Goal: Share content

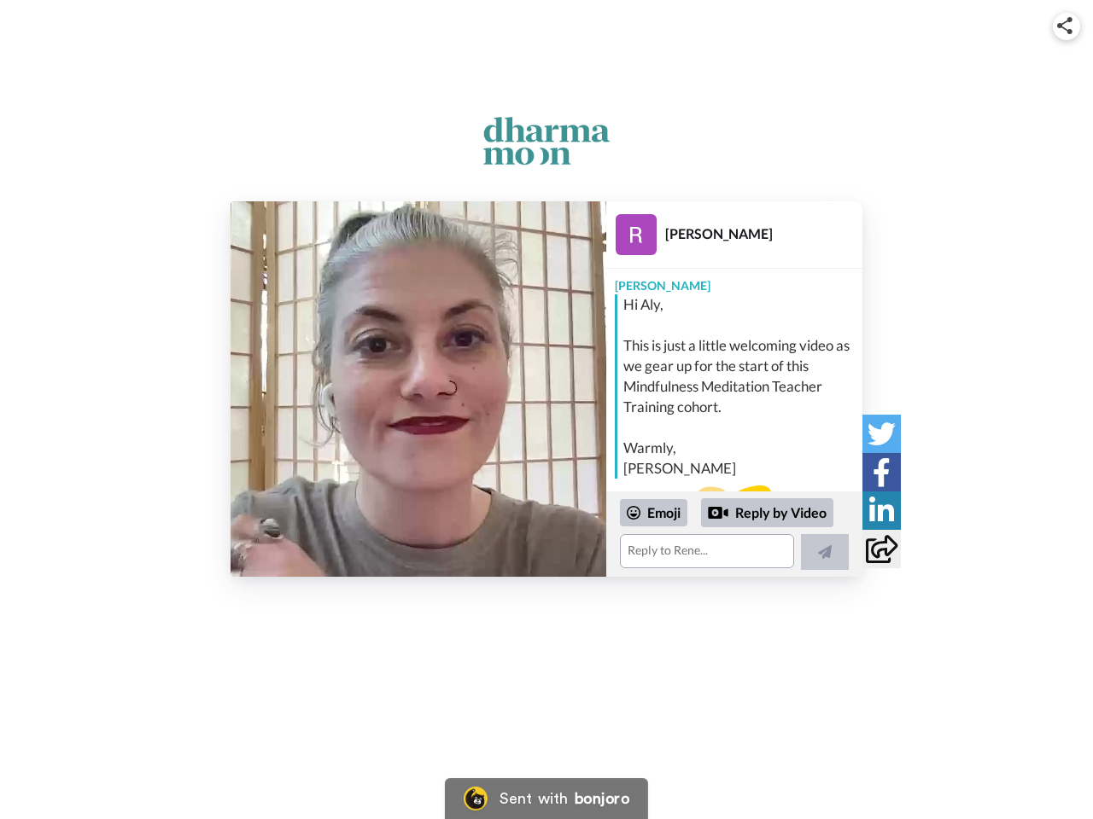
click at [1066, 26] on img at bounding box center [1064, 25] width 15 height 17
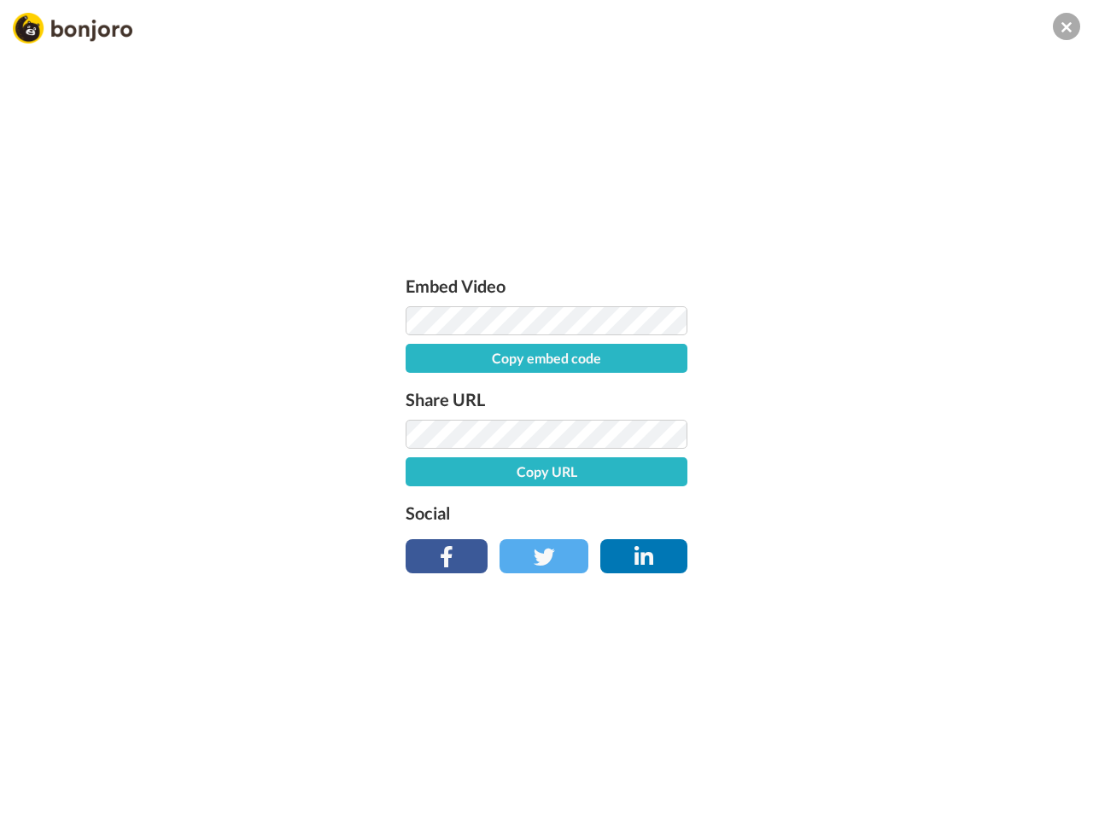
click at [418, 389] on label "Share URL" at bounding box center [546, 399] width 282 height 27
click at [734, 534] on div "Embed Video Copy embed code Share URL Copy URL Social" at bounding box center [546, 501] width 1093 height 819
click at [654, 513] on label "Social" at bounding box center [546, 512] width 282 height 27
click at [767, 513] on div "Embed Video Copy embed code Share URL Copy URL Social" at bounding box center [546, 501] width 1093 height 819
click at [825, 552] on div "Embed Video Copy embed code Share URL Copy URL Social" at bounding box center [546, 501] width 1093 height 819
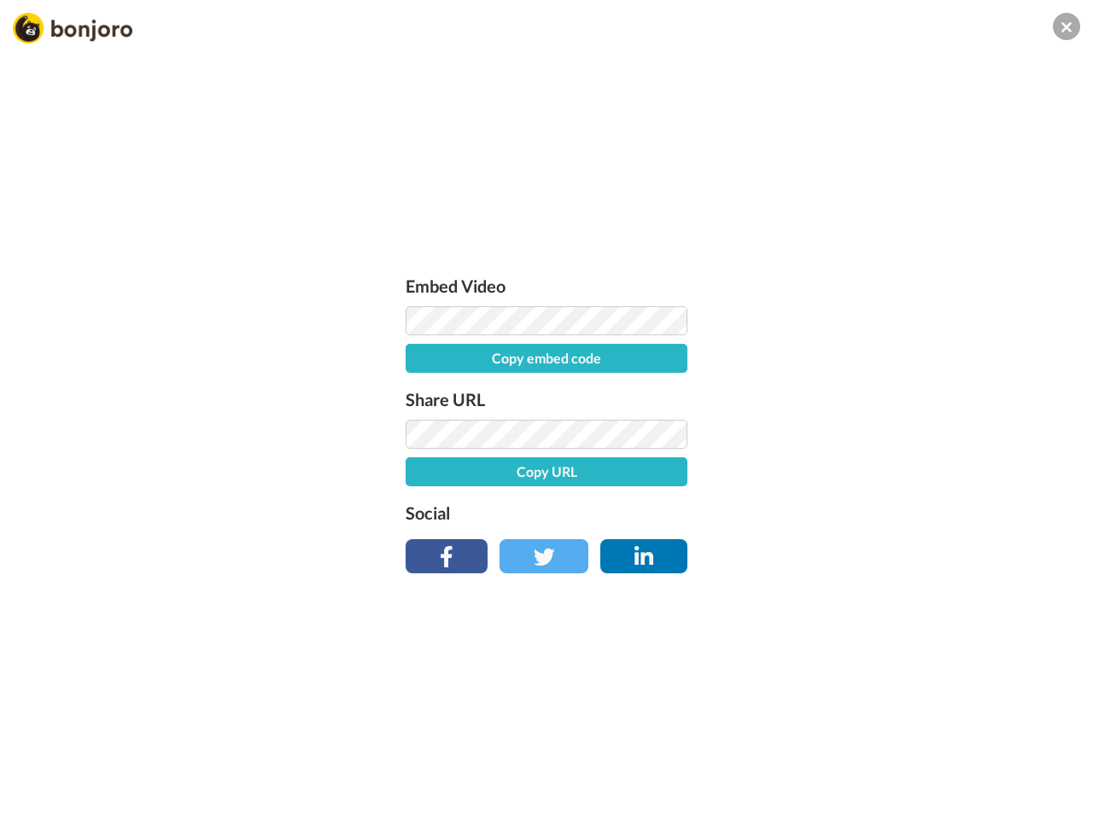
click at [881, 434] on div "Embed Video Copy embed code Share URL Copy URL Social" at bounding box center [546, 501] width 1093 height 819
click at [881, 472] on div "Embed Video Copy embed code Share URL Copy URL Social" at bounding box center [546, 501] width 1093 height 819
click at [881, 510] on div "Embed Video Copy embed code Share URL Copy URL Social" at bounding box center [546, 501] width 1093 height 819
click at [881, 549] on div "Embed Video Copy embed code Share URL Copy URL Social" at bounding box center [546, 501] width 1093 height 819
